Goal: Task Accomplishment & Management: Use online tool/utility

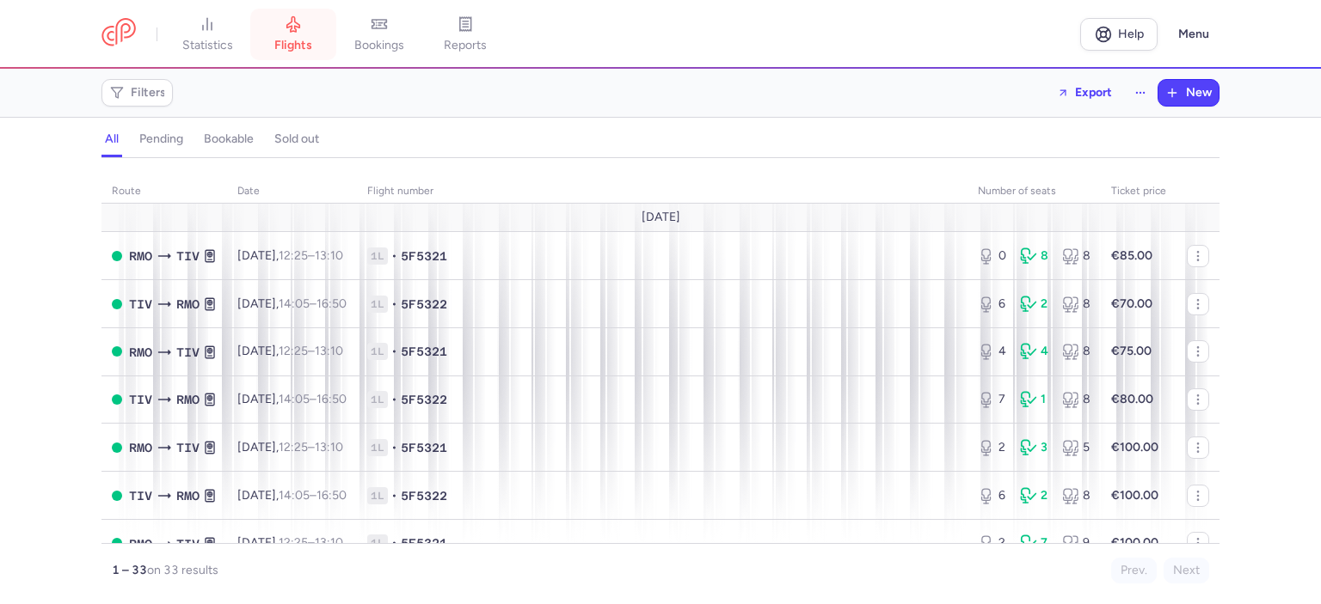
click at [301, 35] on link "flights" at bounding box center [293, 34] width 86 height 38
click at [220, 38] on span "statistics" at bounding box center [207, 45] width 51 height 15
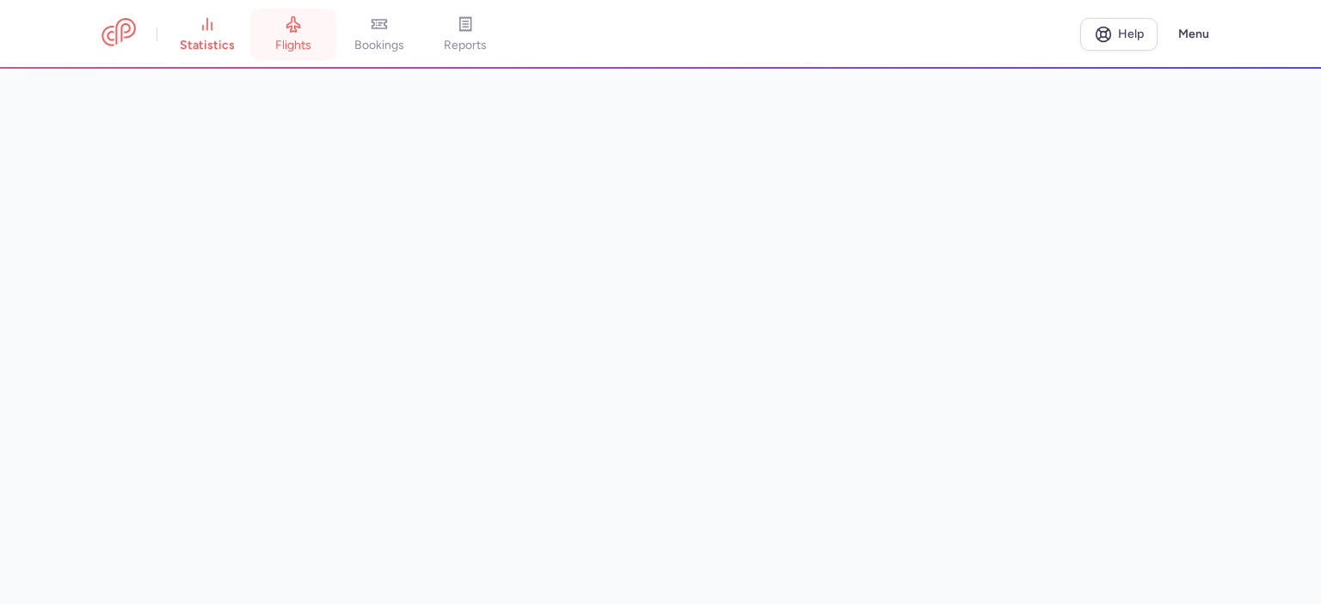
click at [314, 29] on link "flights" at bounding box center [293, 34] width 86 height 38
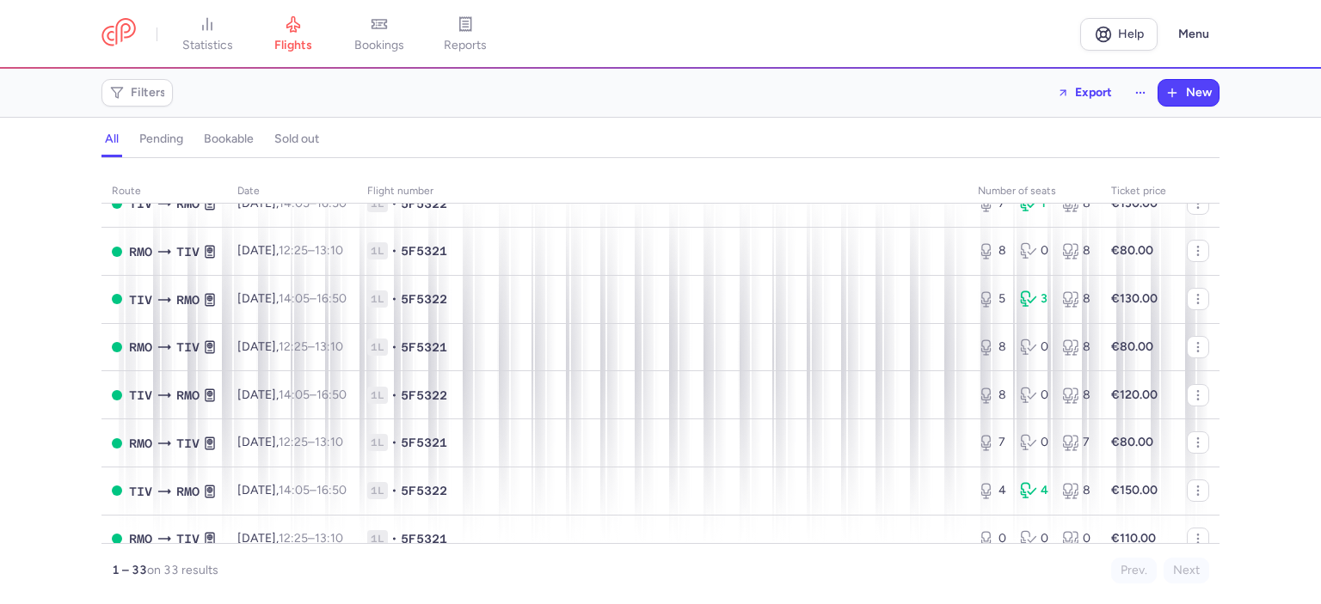
scroll to position [1118, 0]
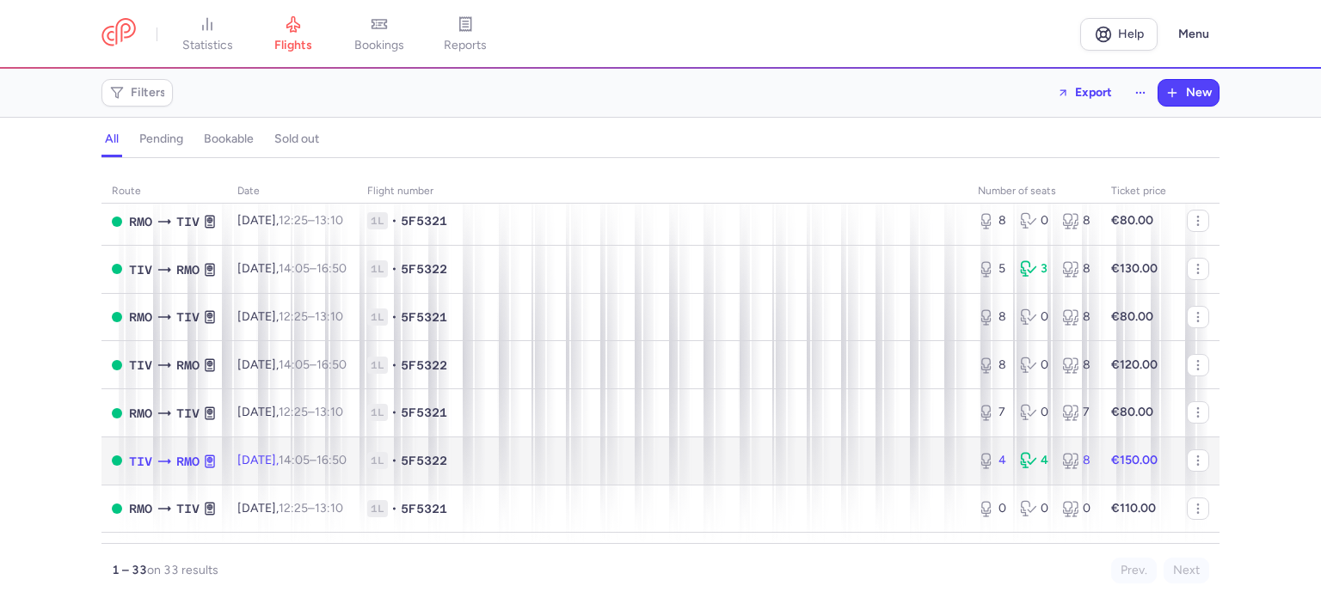
click at [877, 469] on span "1L • 5F5322" at bounding box center [662, 460] width 590 height 17
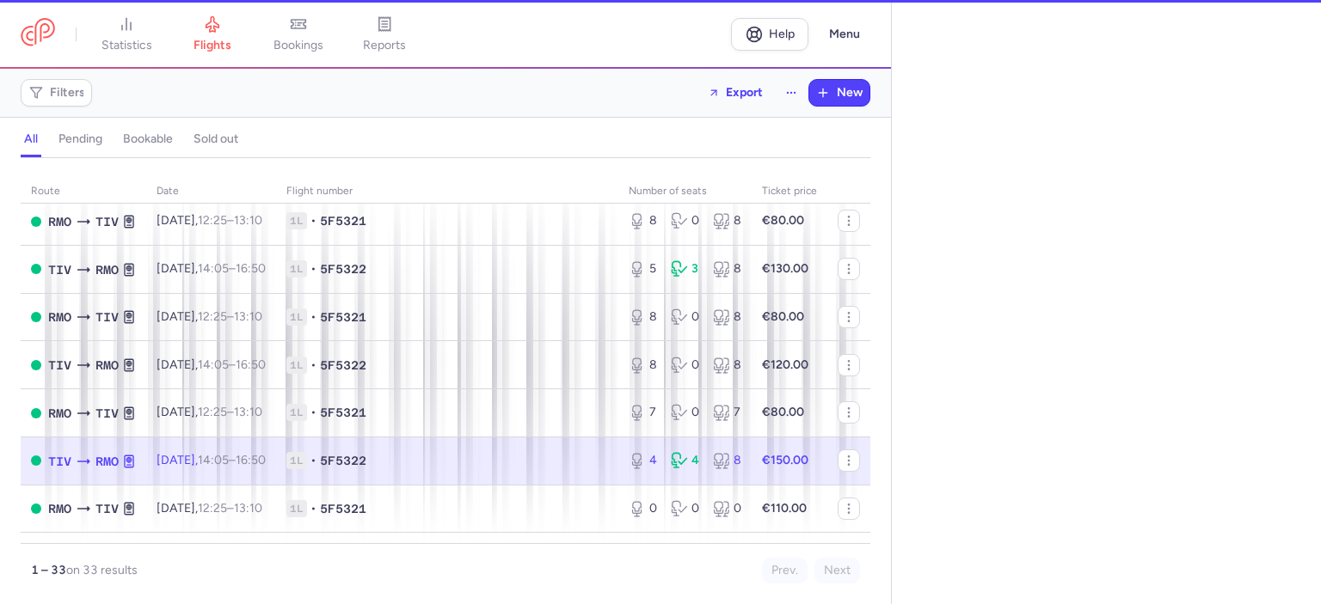
select select "days"
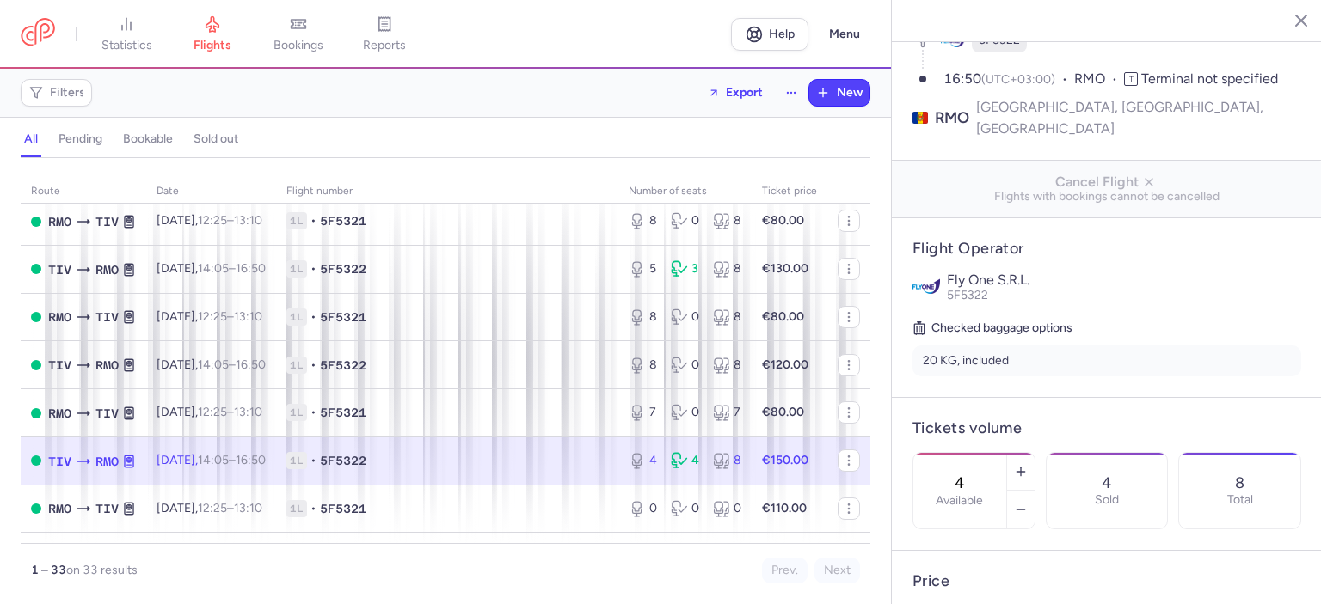
scroll to position [172, 0]
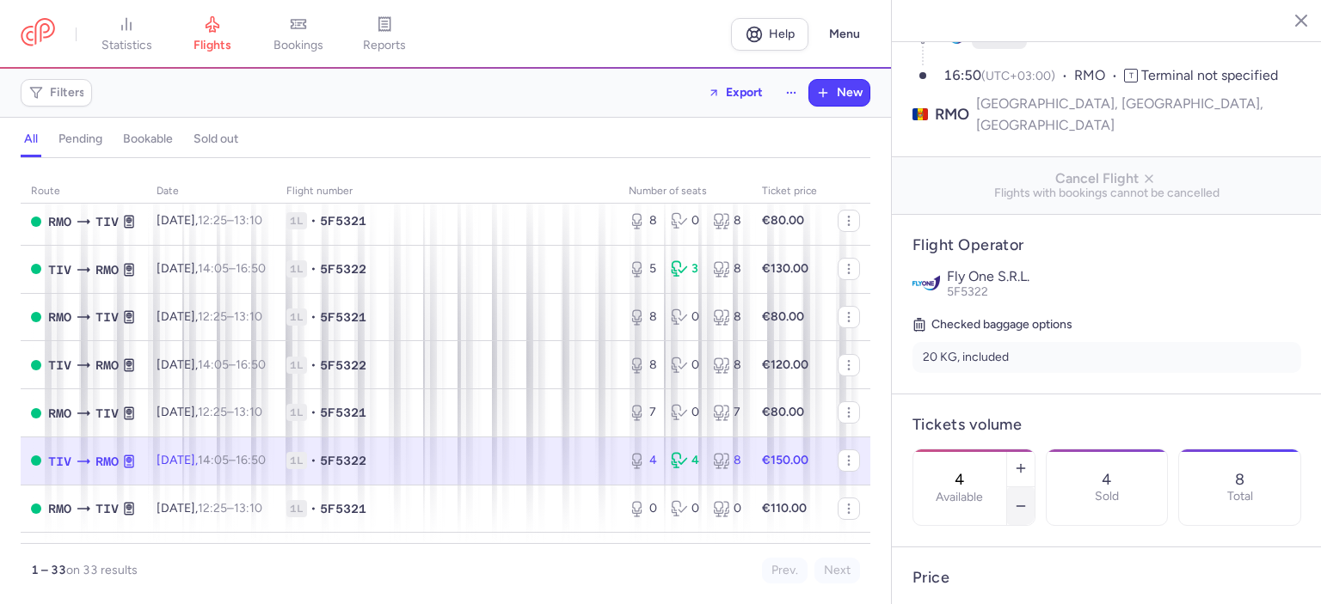
click at [1027, 500] on icon "button" at bounding box center [1021, 507] width 14 height 14
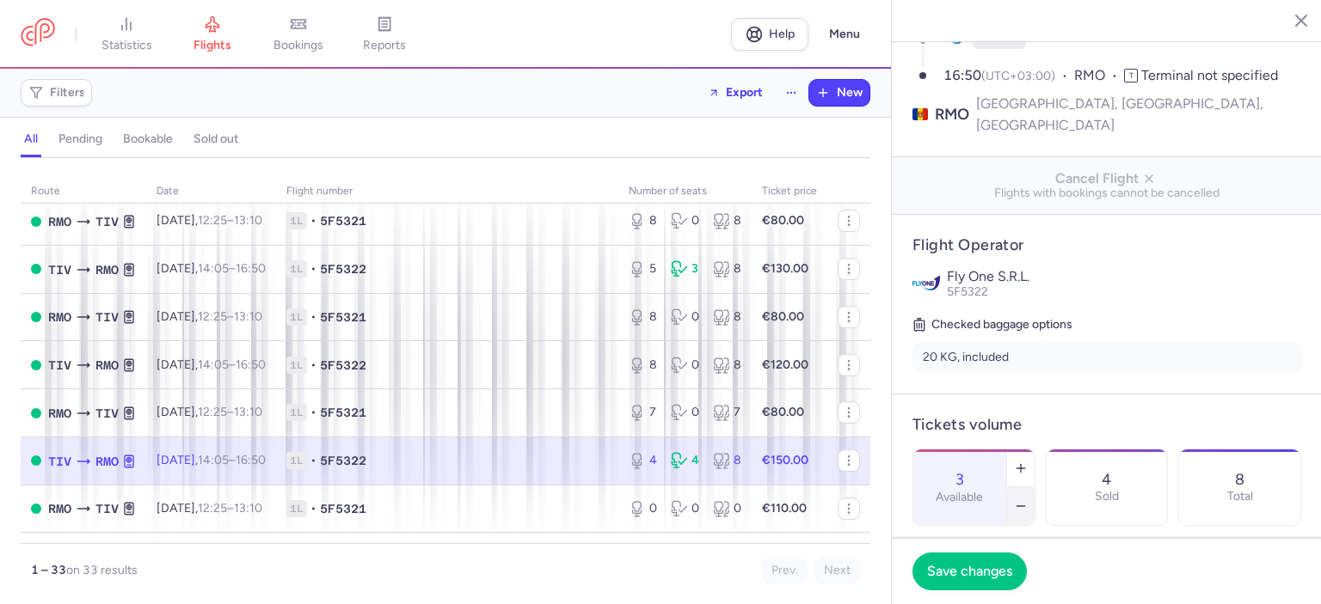
click at [1027, 500] on icon "button" at bounding box center [1021, 507] width 14 height 14
type input "1"
click at [965, 572] on span "Save changes" at bounding box center [969, 570] width 85 height 15
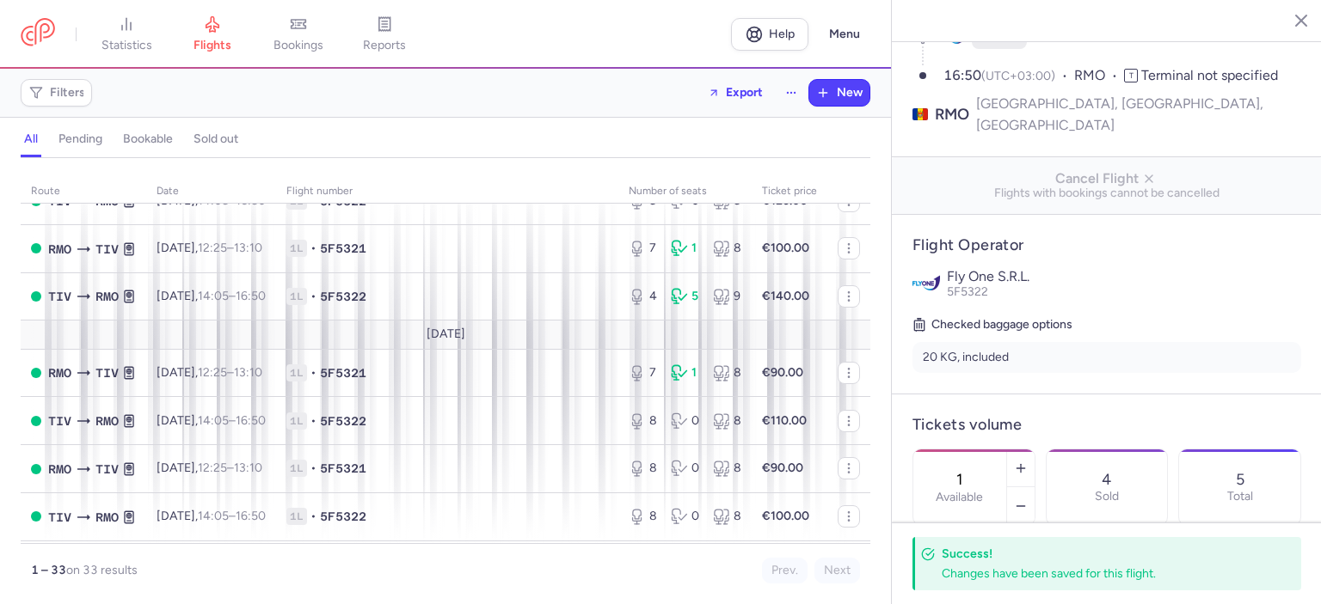
scroll to position [674, 0]
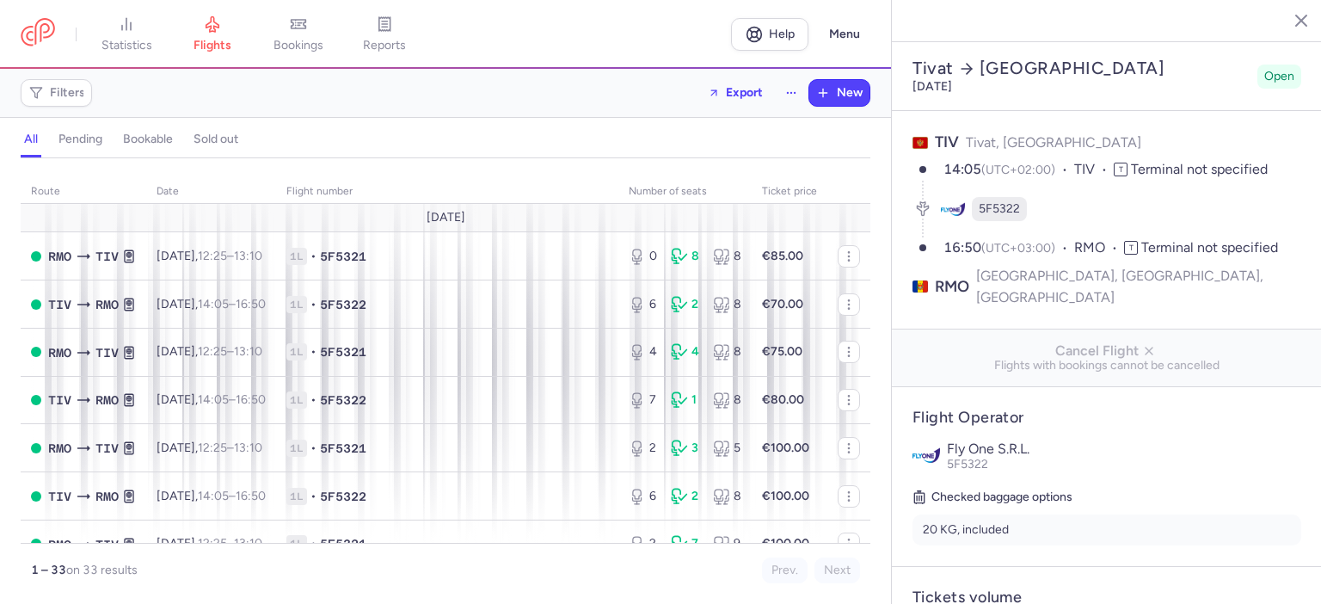
select select "days"
click at [310, 39] on span "bookings" at bounding box center [298, 45] width 50 height 15
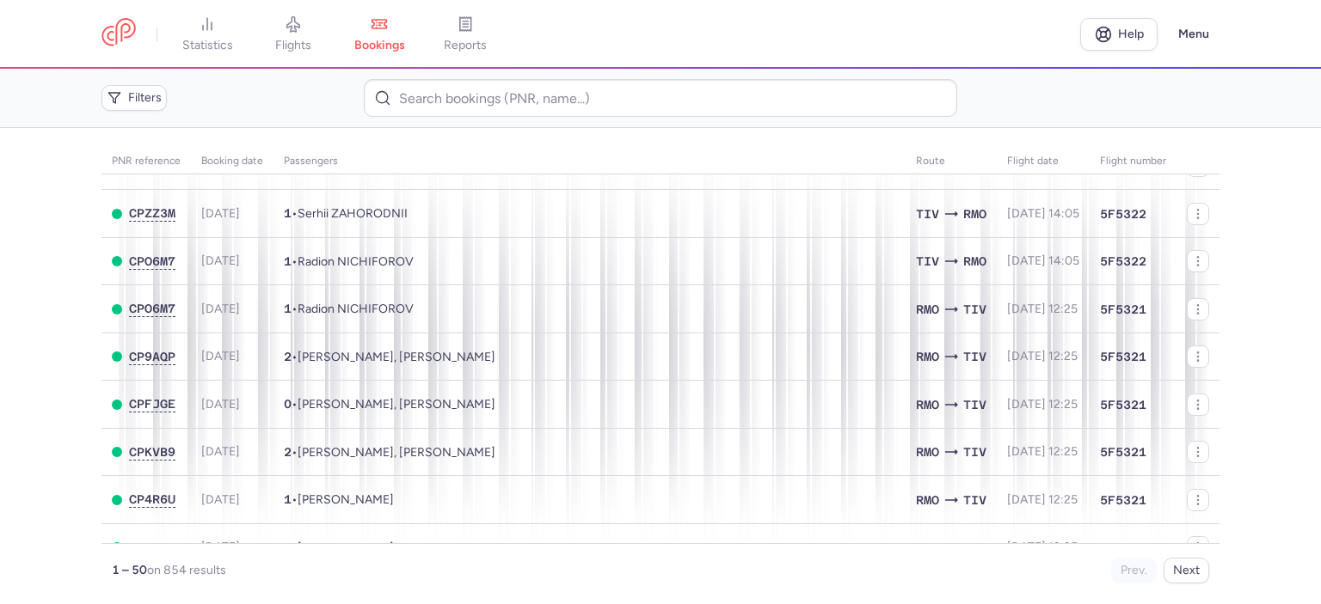
scroll to position [344, 0]
